Goal: Task Accomplishment & Management: Manage account settings

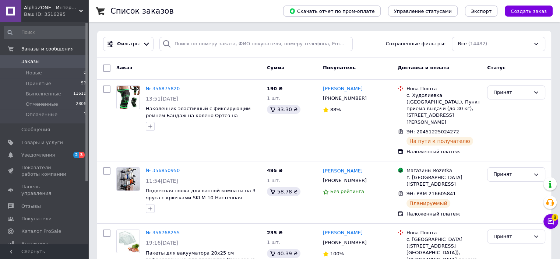
click at [10, 8] on link at bounding box center [10, 11] width 21 height 22
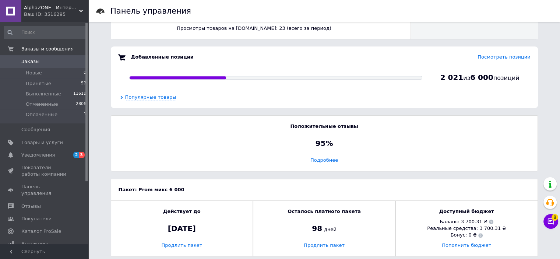
scroll to position [447, 0]
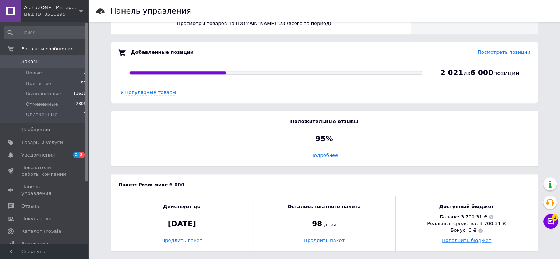
click at [475, 240] on link "Пополнить бюджет" at bounding box center [466, 240] width 49 height 6
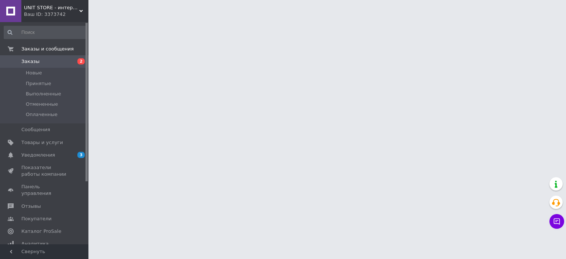
click at [15, 12] on link at bounding box center [10, 11] width 21 height 22
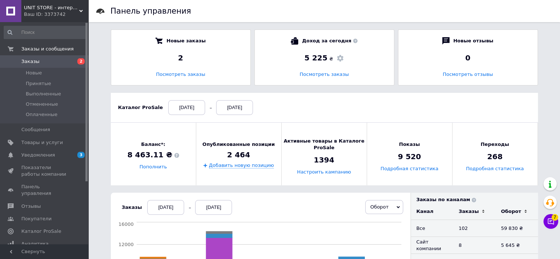
click at [46, 8] on span "UNIT STORE - интернет-магазин для всей семьи" at bounding box center [51, 7] width 55 height 7
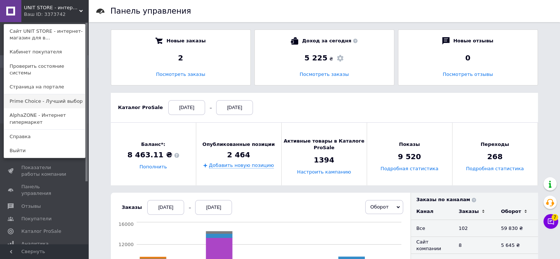
click at [47, 94] on link "Prime Choice - Лучший выбор" at bounding box center [44, 101] width 81 height 14
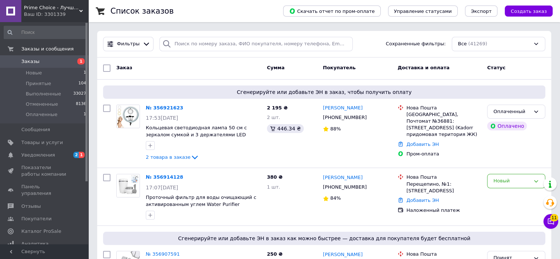
click at [14, 10] on link at bounding box center [10, 11] width 21 height 22
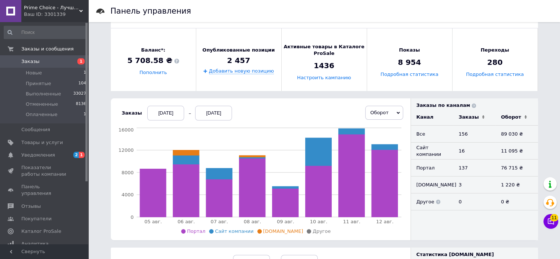
scroll to position [110, 0]
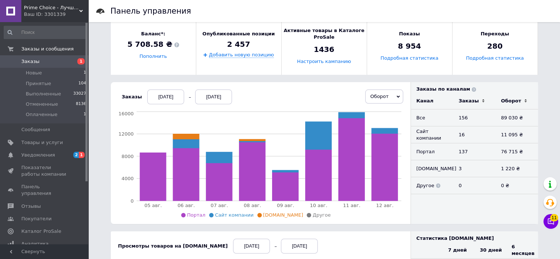
click at [380, 92] on span "Оборот" at bounding box center [384, 96] width 38 height 14
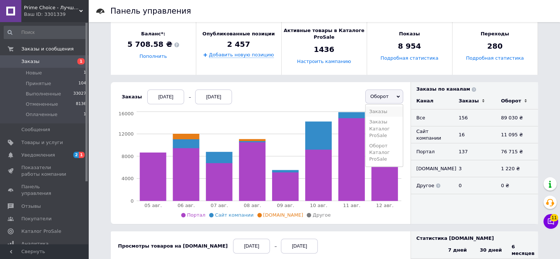
click at [381, 110] on li "Заказы" at bounding box center [384, 111] width 37 height 10
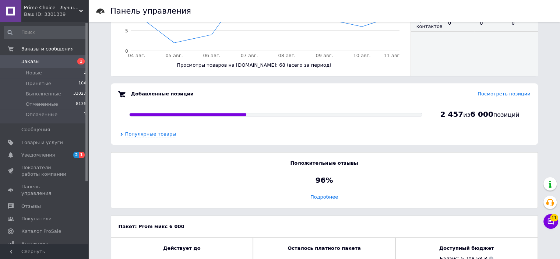
scroll to position [447, 0]
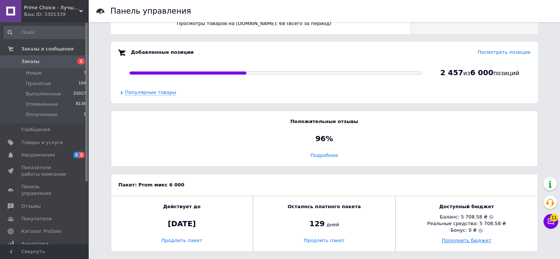
click at [471, 241] on link "Пополнить бюджет" at bounding box center [466, 240] width 49 height 6
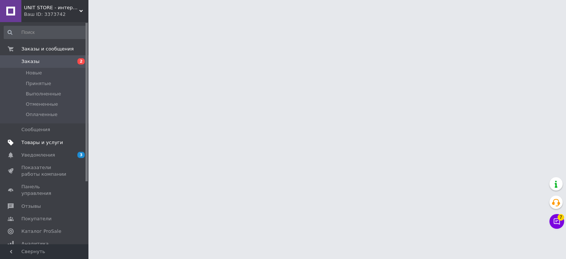
click at [47, 145] on span "Товары и услуги" at bounding box center [42, 142] width 42 height 7
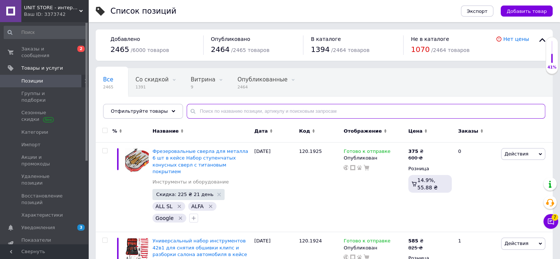
click at [246, 112] on input "text" at bounding box center [366, 111] width 359 height 15
paste input "120.1199"
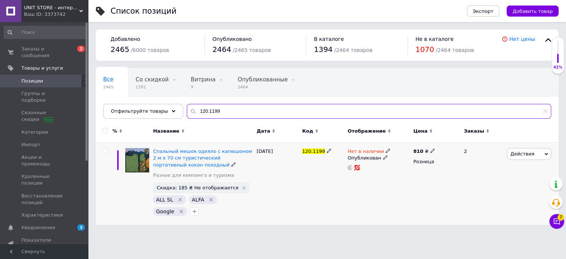
type input "120.1199"
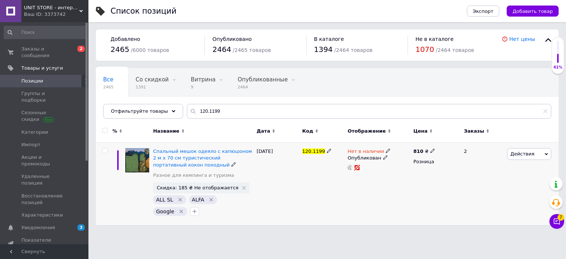
click at [386, 150] on use at bounding box center [388, 151] width 4 height 4
click at [409, 175] on li "Готово к отправке" at bounding box center [427, 178] width 70 height 10
click at [389, 202] on div "Нет в наличии Наличие Готово к отправке В наличии Нет в наличии Под заказ Остат…" at bounding box center [378, 183] width 66 height 82
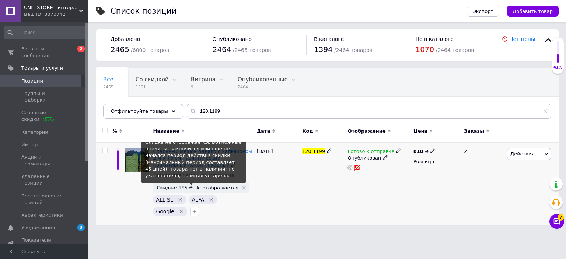
click at [211, 187] on span "Скидка: 185 ₴ Не отображается" at bounding box center [197, 187] width 82 height 5
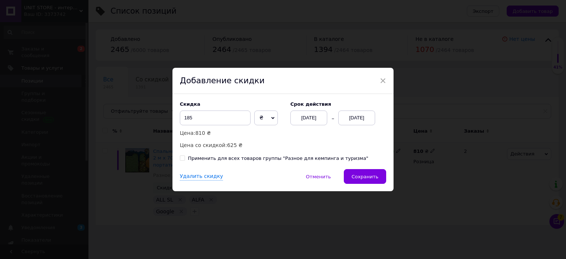
click at [362, 119] on div "[DATE]" at bounding box center [356, 117] width 37 height 15
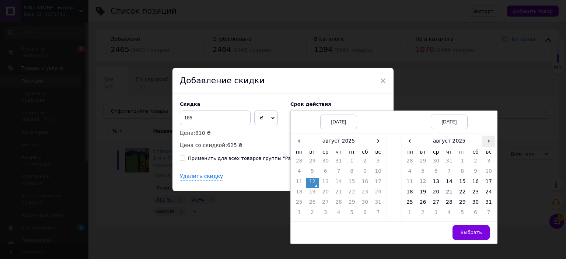
click at [485, 144] on span "›" at bounding box center [488, 140] width 13 height 11
click at [424, 173] on td "2" at bounding box center [422, 173] width 13 height 10
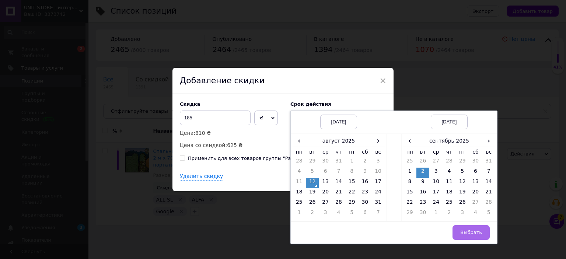
click at [461, 229] on button "Выбрать" at bounding box center [470, 232] width 37 height 15
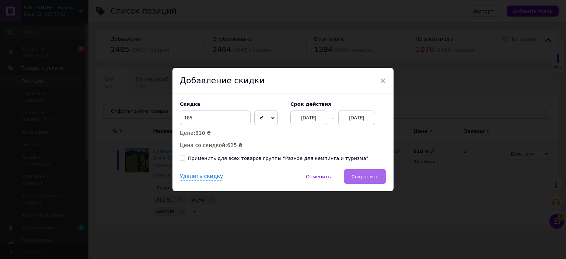
click at [369, 174] on span "Сохранить" at bounding box center [364, 177] width 27 height 6
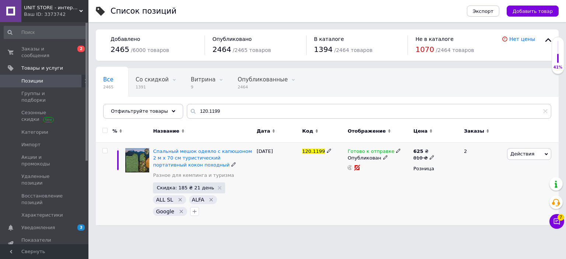
click at [520, 151] on span "Действия" at bounding box center [522, 154] width 24 height 6
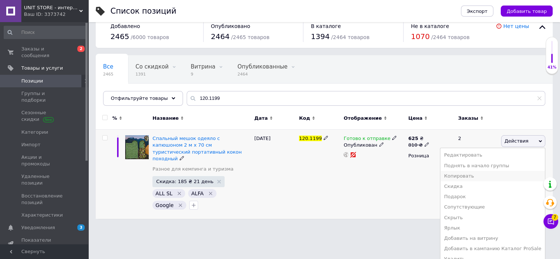
scroll to position [20, 0]
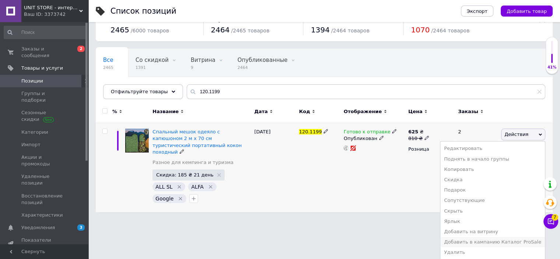
click at [511, 240] on li "Добавить в кампанию Каталог ProSale" at bounding box center [492, 242] width 105 height 10
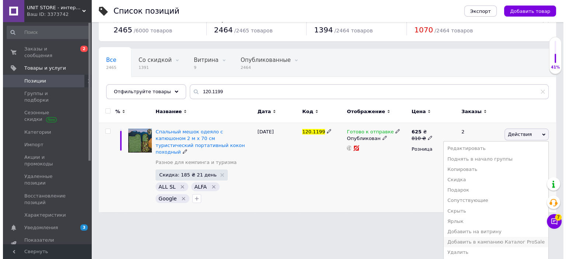
scroll to position [0, 0]
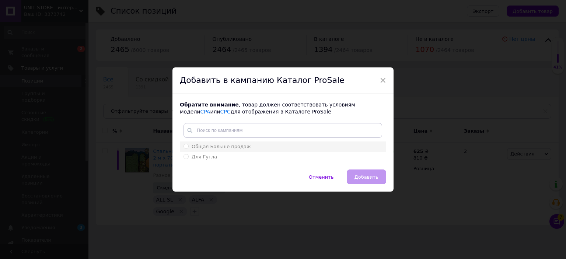
click at [237, 147] on span "Общая Больше продаж" at bounding box center [220, 147] width 59 height 6
click at [188, 147] on input "Общая Больше продаж" at bounding box center [185, 146] width 5 height 5
radio input "true"
click at [378, 175] on button "Добавить" at bounding box center [365, 176] width 39 height 15
